Goal: Task Accomplishment & Management: Use online tool/utility

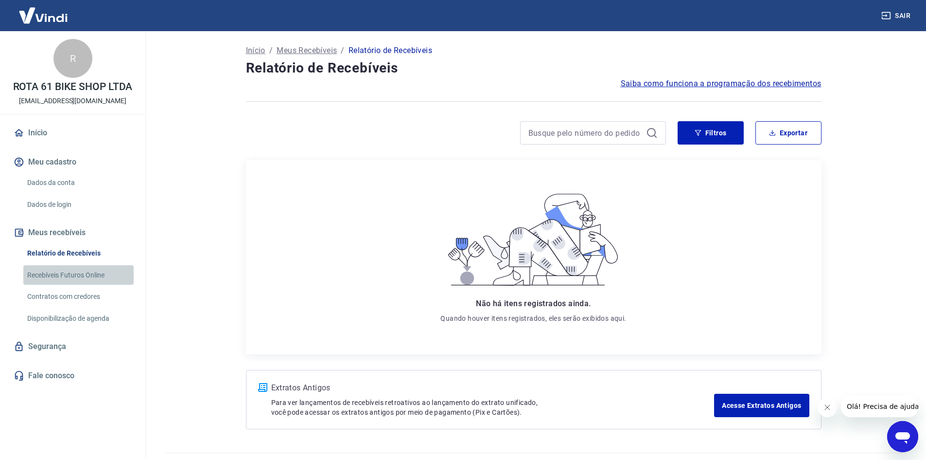
click at [74, 273] on link "Recebíveis Futuros Online" at bounding box center [78, 275] width 110 height 20
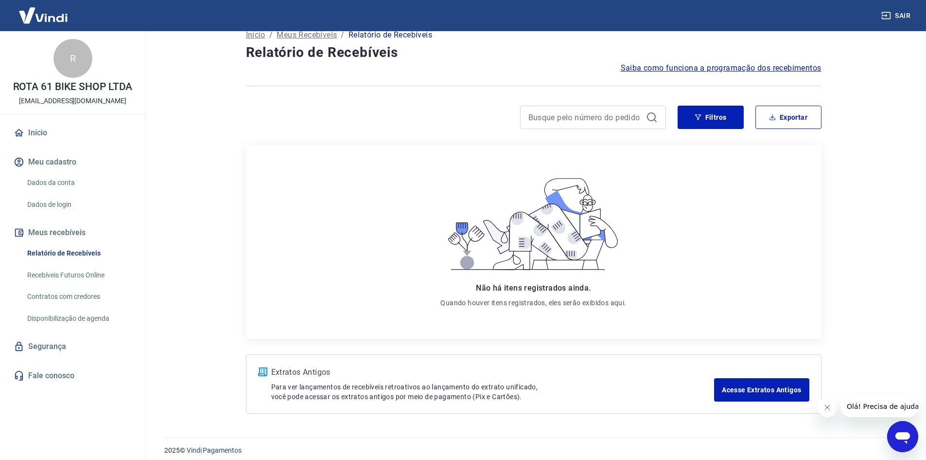
scroll to position [23, 0]
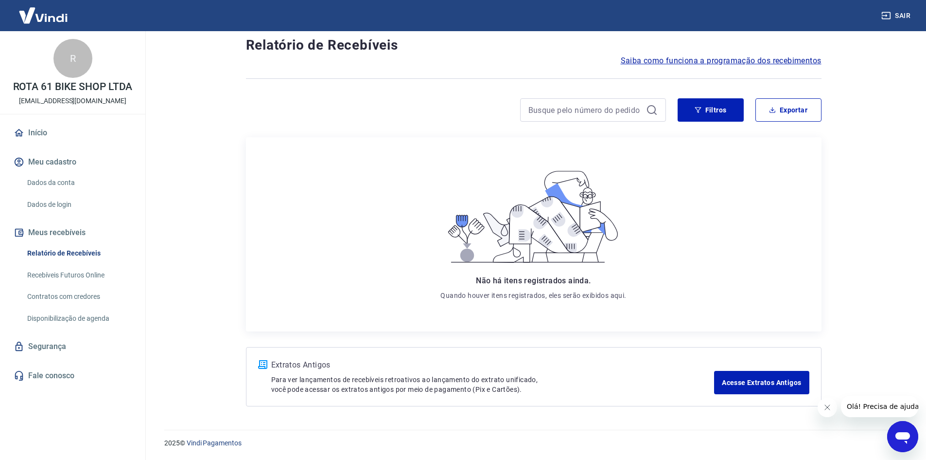
click at [72, 285] on div "Relatório de Recebíveis Recebíveis Futuros Online Contratos com credores Dispon…" at bounding box center [73, 285] width 122 height 85
click at [73, 268] on link "Recebíveis Futuros Online" at bounding box center [78, 275] width 110 height 20
